Goal: Information Seeking & Learning: Learn about a topic

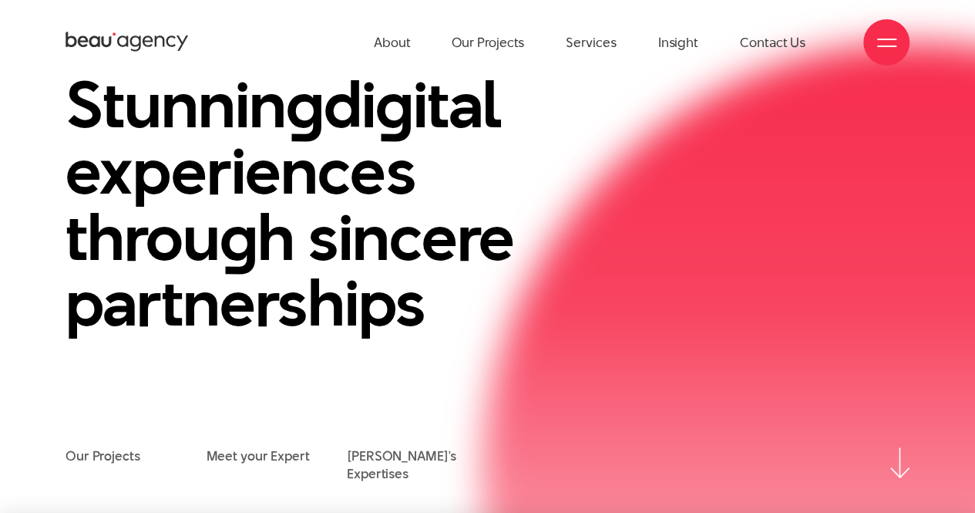
click at [877, 39] on span at bounding box center [886, 40] width 19 height 2
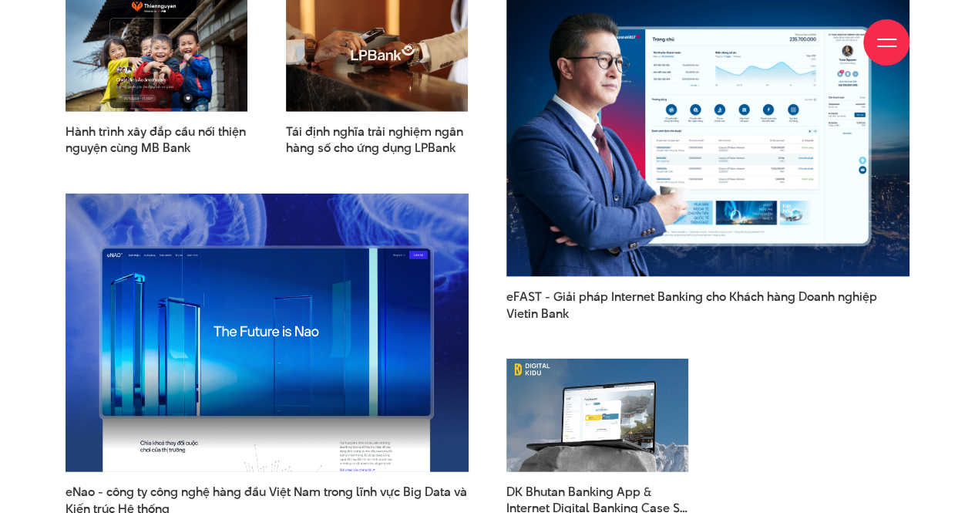
scroll to position [2005, 0]
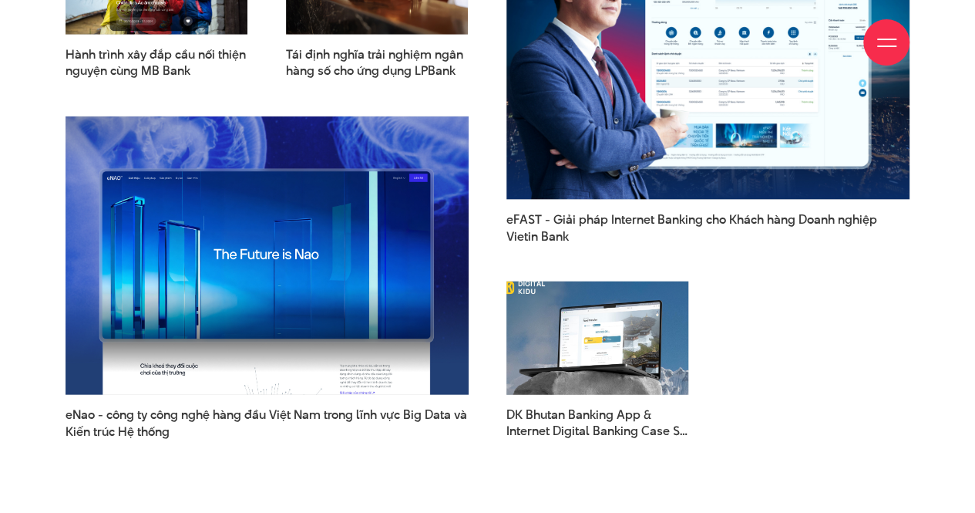
click at [608, 276] on img at bounding box center [597, 338] width 200 height 124
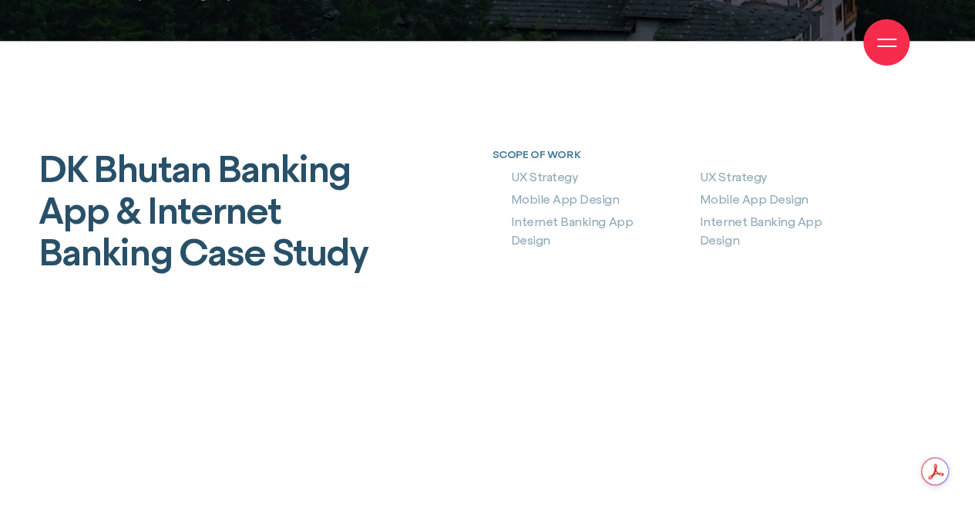
scroll to position [540, 0]
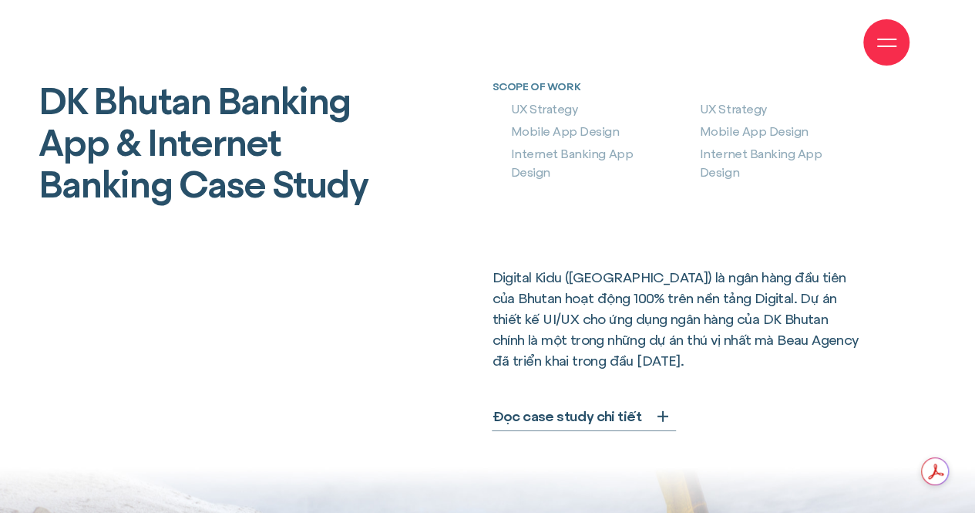
click at [609, 406] on span "Đọc case study chi tiết" at bounding box center [566, 416] width 149 height 21
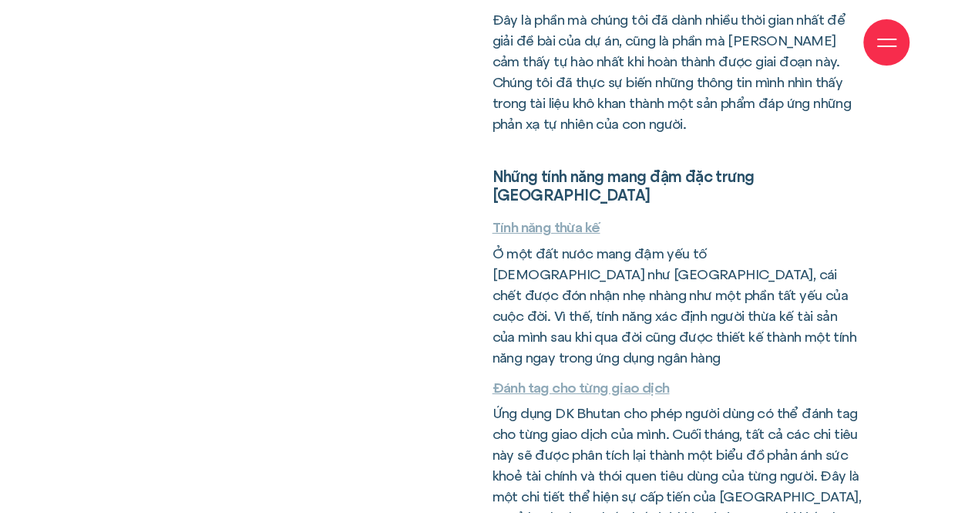
scroll to position [2545, 0]
